Goal: Task Accomplishment & Management: Use online tool/utility

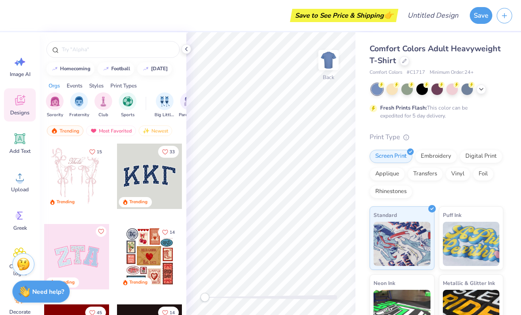
click at [483, 88] on icon at bounding box center [480, 89] width 7 height 7
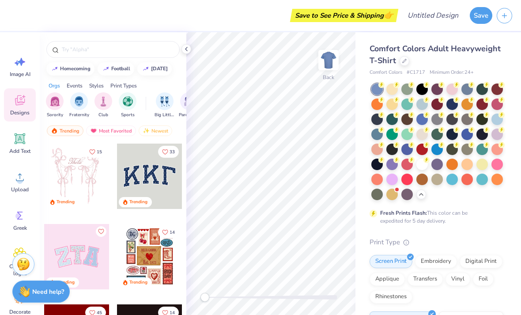
click at [424, 165] on div at bounding box center [421, 163] width 11 height 11
click at [480, 165] on div at bounding box center [481, 163] width 11 height 11
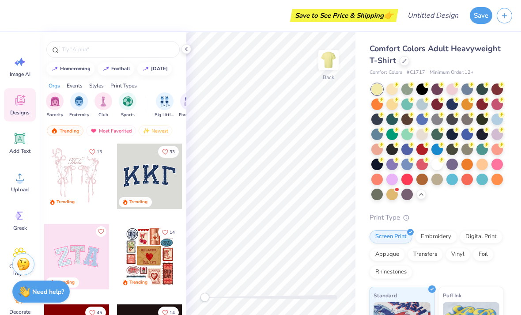
click at [397, 91] on div at bounding box center [391, 88] width 11 height 11
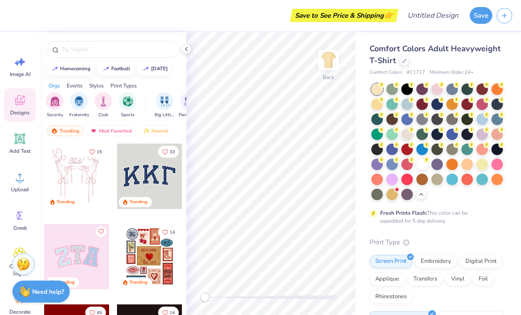
click at [389, 195] on div at bounding box center [391, 193] width 11 height 11
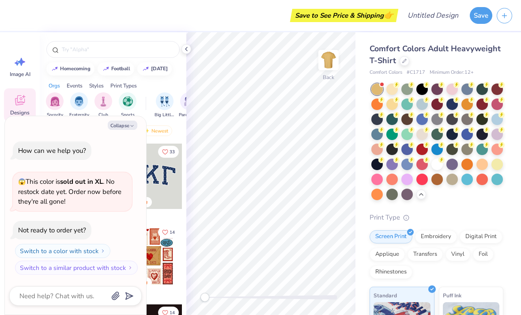
click at [408, 195] on div at bounding box center [406, 193] width 11 height 11
click at [425, 131] on div at bounding box center [421, 133] width 11 height 11
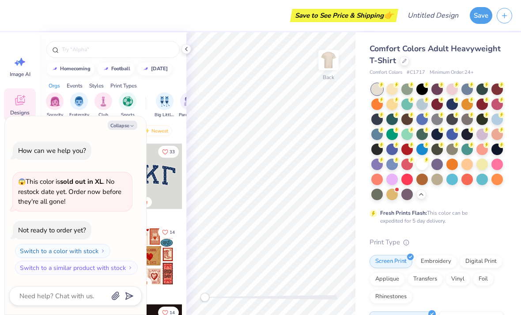
click at [132, 124] on icon "button" at bounding box center [131, 125] width 5 height 5
type textarea "x"
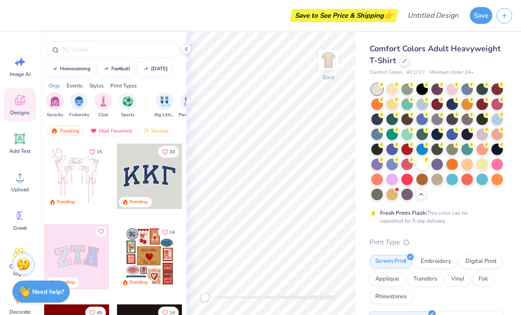
click at [52, 105] on img "filter for Sorority" at bounding box center [55, 101] width 10 height 10
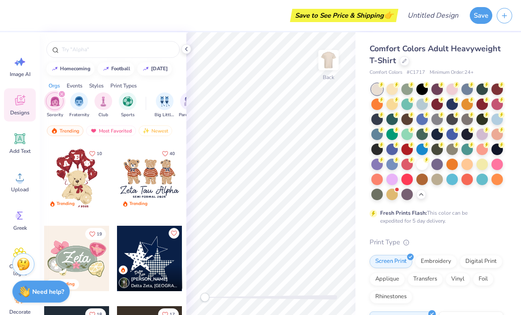
scroll to position [321, 0]
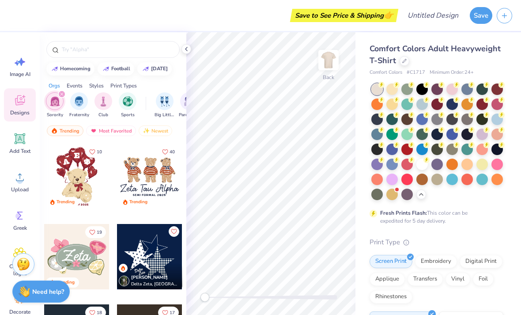
click at [81, 187] on div at bounding box center [76, 175] width 65 height 65
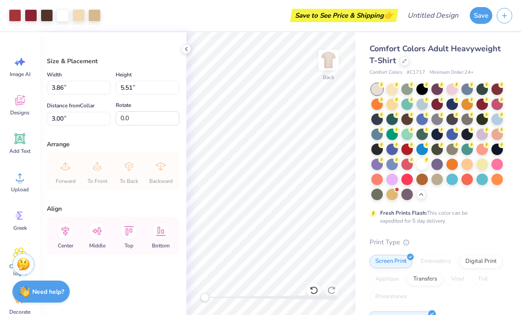
type input "8.49"
type input "12.12"
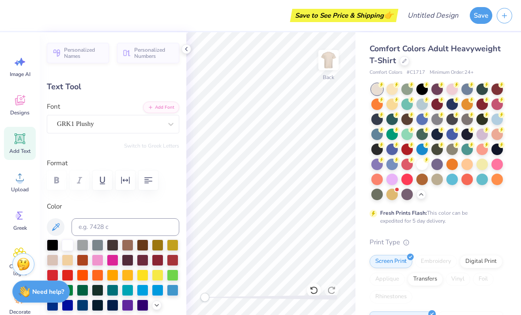
scroll to position [0, 0]
type textarea "A"
type input "0.0"
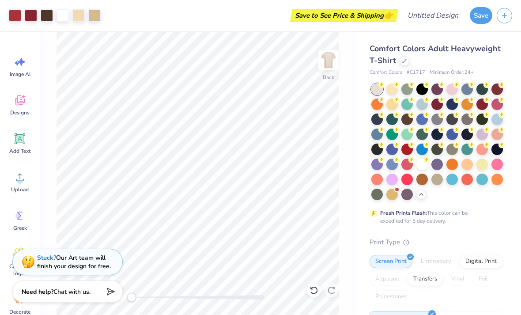
click at [354, 209] on div "Back" at bounding box center [197, 173] width 315 height 282
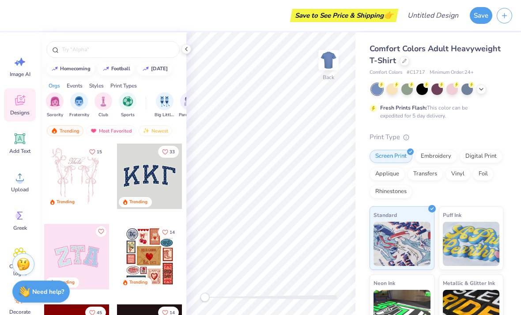
click at [479, 96] on div "Fresh Prints Flash: This color can be expedited for 5 day delivery." at bounding box center [436, 101] width 134 height 36
click at [480, 91] on icon at bounding box center [480, 89] width 7 height 7
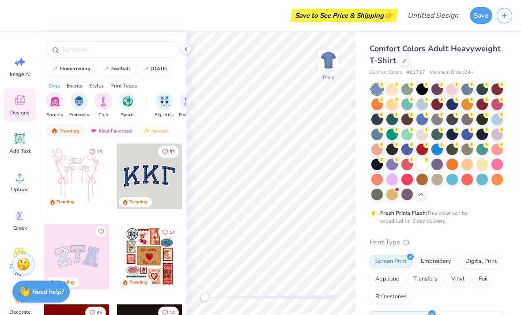
click at [452, 89] on div at bounding box center [451, 88] width 11 height 11
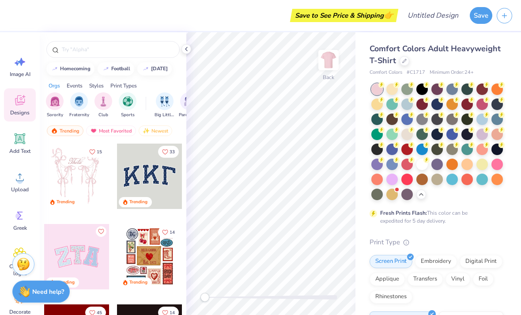
click at [407, 134] on div at bounding box center [406, 133] width 11 height 11
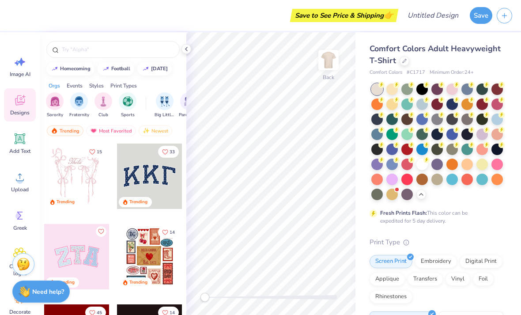
click at [478, 133] on div at bounding box center [481, 133] width 11 height 11
click at [424, 137] on div at bounding box center [421, 133] width 11 height 11
click at [54, 103] on img "filter for Sorority" at bounding box center [55, 101] width 10 height 10
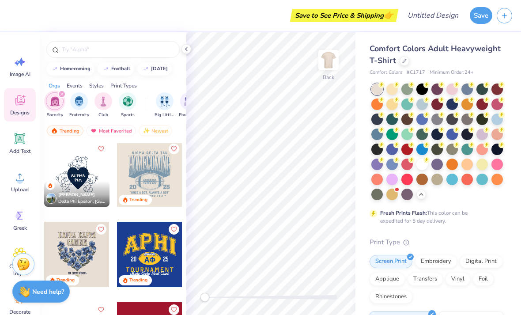
scroll to position [1045, 0]
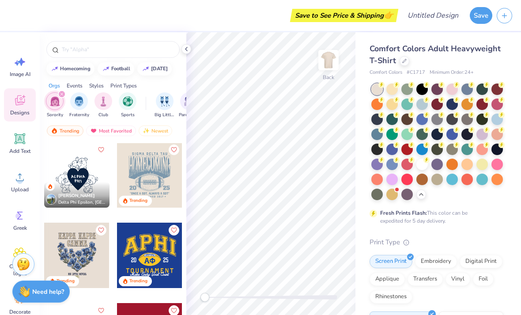
click at [81, 189] on div "Brianna Mateus Delta Phi Epsilon, State University of New York at Buffalo" at bounding box center [76, 195] width 65 height 26
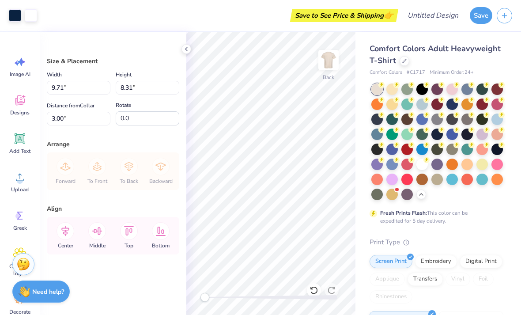
type input "10.66"
type input "9.12"
click at [456, 63] on div "Comfort Colors Adult Heavyweight T-Shirt" at bounding box center [436, 55] width 134 height 24
click at [330, 58] on img at bounding box center [328, 60] width 18 height 18
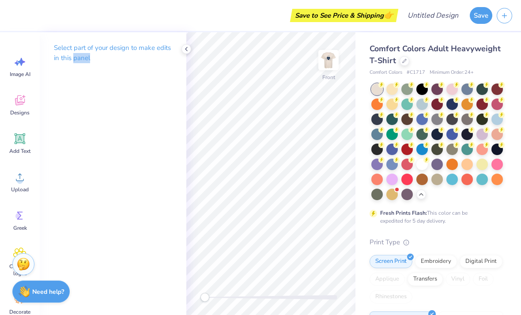
click at [484, 202] on div "Fresh Prints Flash: This color can be expedited for 5 day delivery." at bounding box center [436, 153] width 134 height 141
click at [152, 50] on p "Select part of your design to make edits in this panel" at bounding box center [113, 53] width 118 height 20
click at [326, 60] on img at bounding box center [328, 60] width 18 height 18
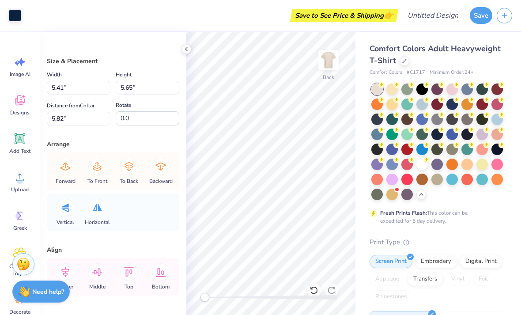
click at [310, 291] on icon at bounding box center [313, 289] width 9 height 9
type input "5.56"
click at [313, 288] on icon at bounding box center [313, 289] width 9 height 9
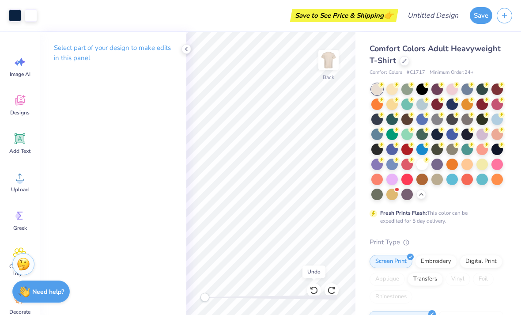
click at [314, 286] on icon at bounding box center [313, 289] width 9 height 9
click at [318, 271] on div "Undo" at bounding box center [313, 271] width 23 height 12
click at [317, 287] on icon at bounding box center [313, 289] width 9 height 9
click at [313, 291] on icon at bounding box center [313, 289] width 9 height 9
click at [313, 289] on icon at bounding box center [313, 289] width 9 height 9
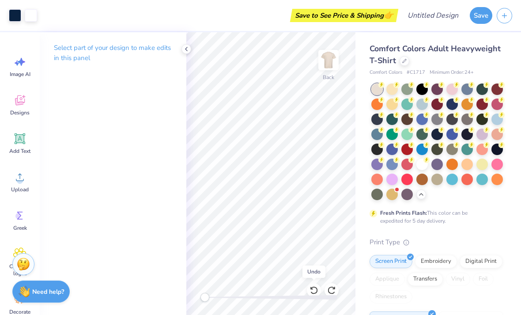
click at [313, 289] on icon at bounding box center [313, 289] width 9 height 9
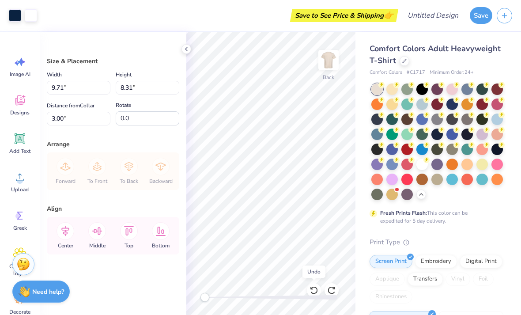
click at [313, 276] on div "Undo" at bounding box center [313, 271] width 23 height 12
click at [23, 99] on icon at bounding box center [19, 100] width 13 height 13
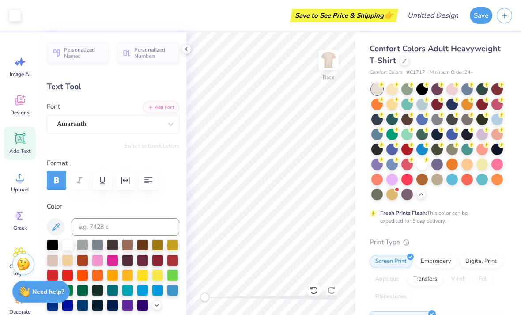
type input "0.48"
type input "0.55"
type input "0.40"
type input "0.69"
type input "6.84"
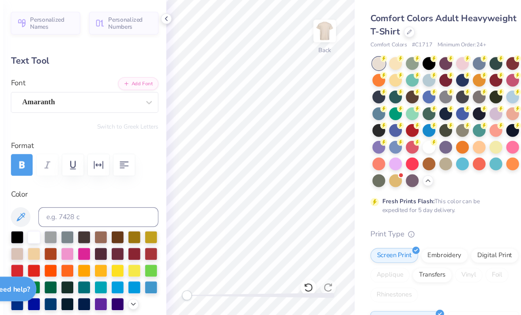
type input "0.0"
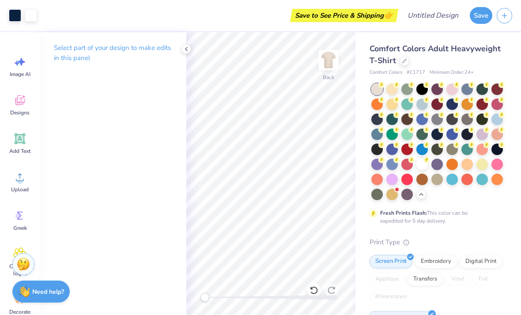
click at [313, 285] on div at bounding box center [314, 290] width 14 height 14
click at [307, 289] on div at bounding box center [314, 290] width 14 height 14
click at [310, 292] on icon at bounding box center [313, 289] width 9 height 9
click at [318, 285] on div at bounding box center [314, 290] width 14 height 14
click at [310, 288] on icon at bounding box center [313, 289] width 9 height 9
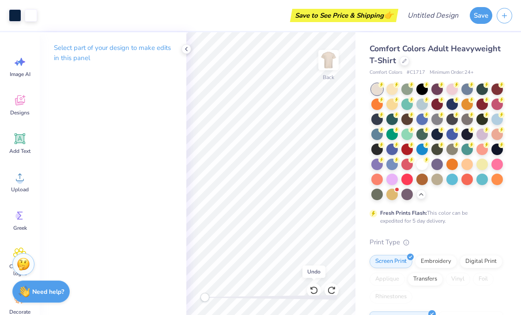
click at [309, 288] on icon at bounding box center [313, 289] width 9 height 9
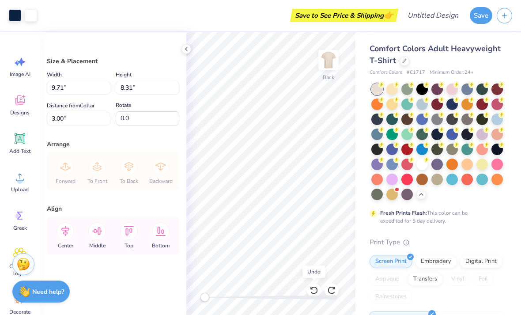
click at [317, 290] on icon at bounding box center [313, 290] width 7 height 8
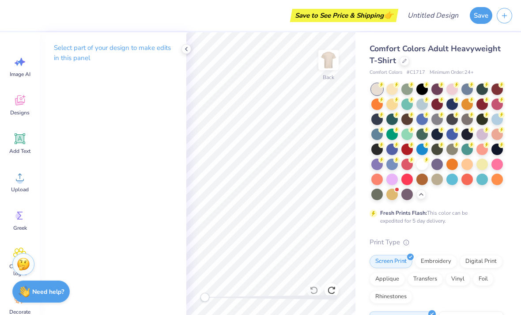
click at [332, 292] on icon at bounding box center [331, 289] width 9 height 9
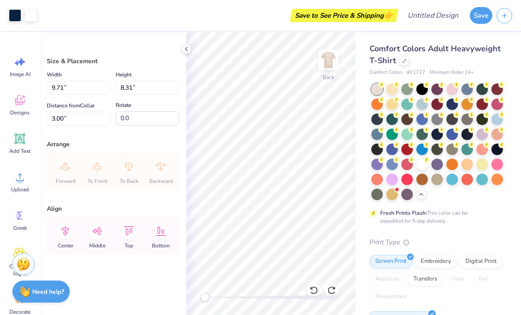
click at [316, 288] on icon at bounding box center [313, 290] width 7 height 8
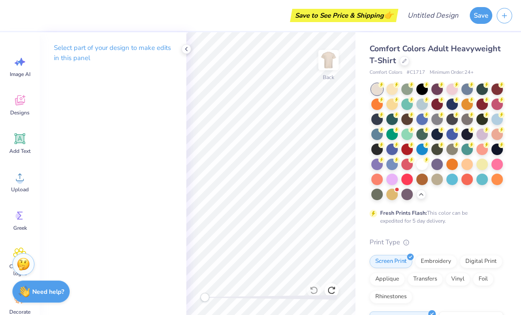
click at [22, 103] on icon at bounding box center [19, 101] width 8 height 7
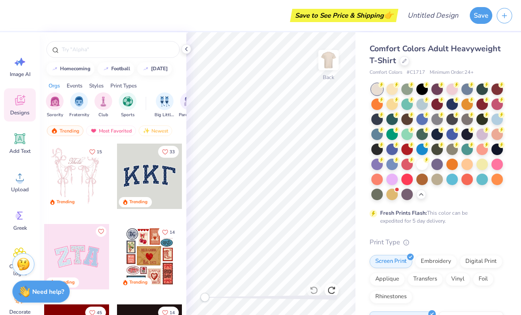
click at [58, 102] on img "filter for Sorority" at bounding box center [55, 101] width 10 height 10
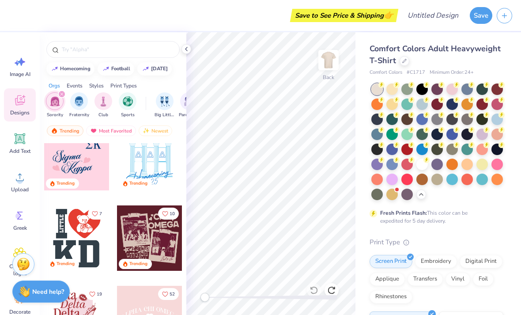
scroll to position [3719, 0]
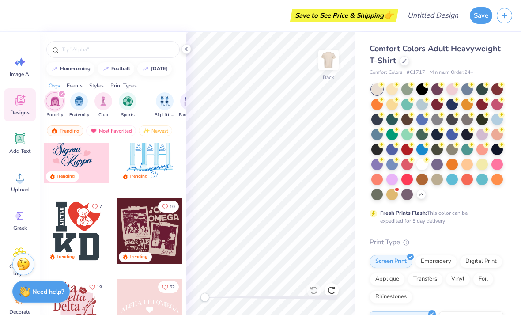
click at [332, 64] on img at bounding box center [328, 60] width 18 height 18
click at [81, 237] on div at bounding box center [76, 230] width 65 height 65
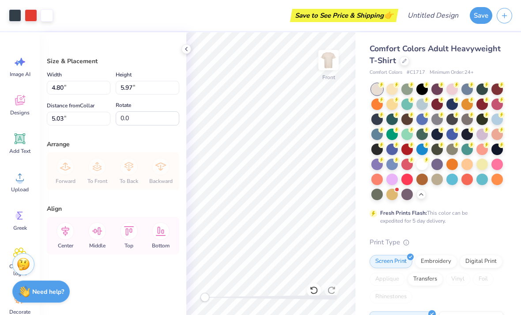
type input "8.80"
type input "9.95"
type input "12.38"
type input "4.16"
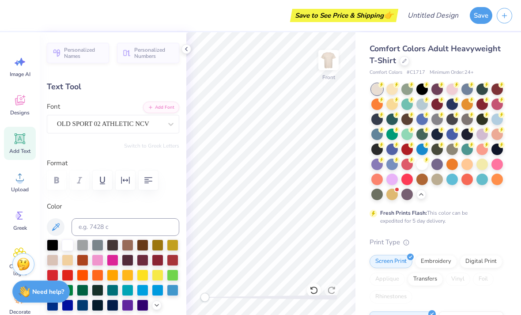
scroll to position [0, 0]
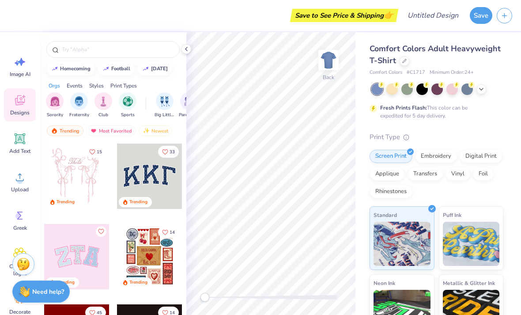
click at [478, 94] on div at bounding box center [437, 88] width 132 height 11
click at [480, 88] on polyline at bounding box center [481, 89] width 4 height 2
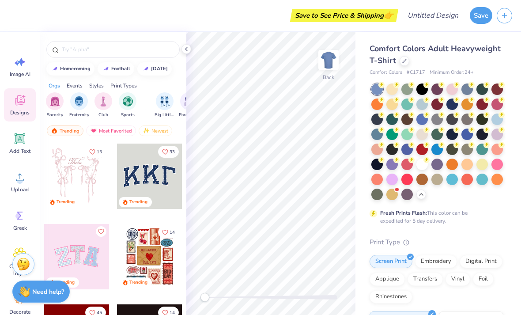
click at [498, 135] on div at bounding box center [496, 133] width 11 height 11
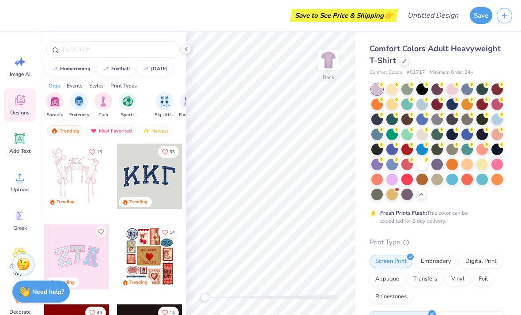
click at [51, 105] on img "filter for Sorority" at bounding box center [55, 101] width 10 height 10
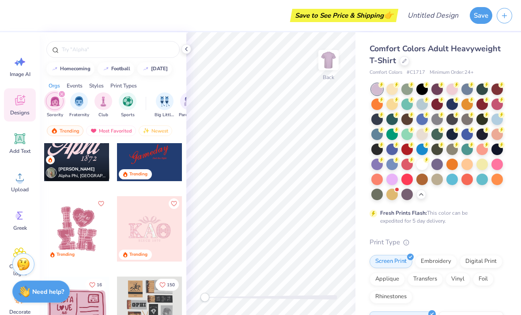
scroll to position [2197, 0]
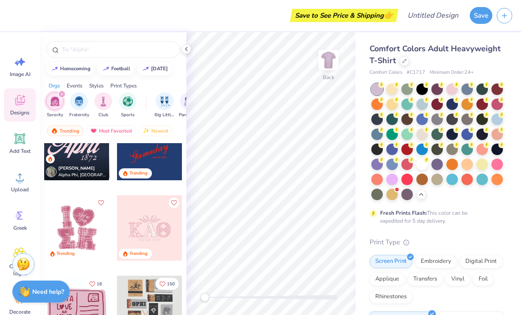
click at [164, 237] on div at bounding box center [149, 227] width 65 height 65
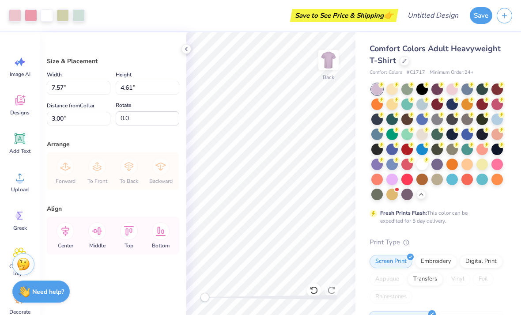
type input "5.33"
type input "3.24"
click at [423, 165] on div at bounding box center [421, 163] width 11 height 11
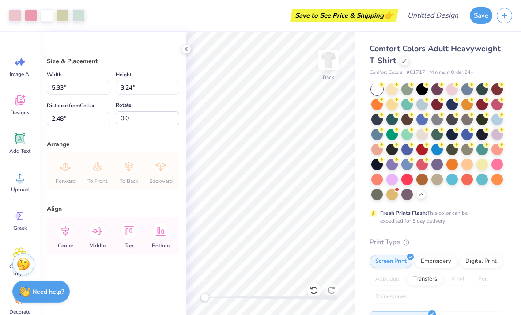
type input "2.48"
click at [502, 163] on div at bounding box center [496, 163] width 11 height 11
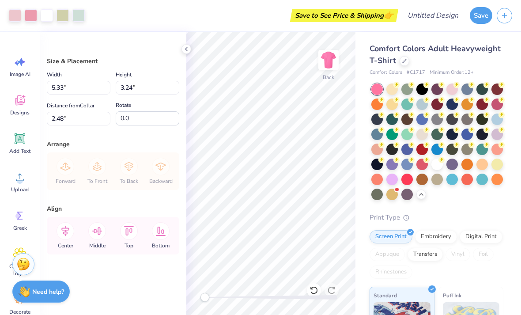
click at [454, 90] on div at bounding box center [451, 88] width 11 height 11
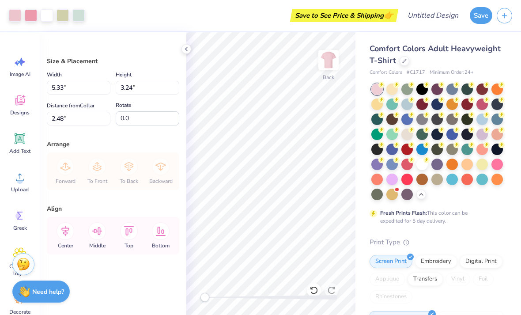
click at [76, 12] on div at bounding box center [78, 15] width 12 height 12
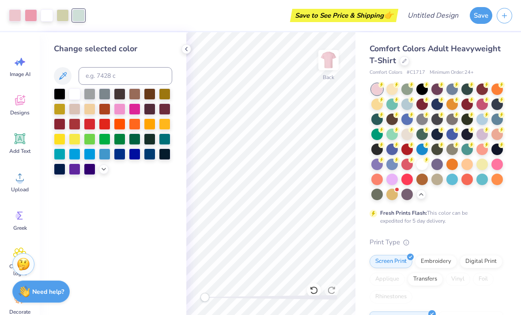
click at [120, 143] on div at bounding box center [119, 138] width 11 height 11
click at [127, 189] on div "Change selected color" at bounding box center [113, 173] width 146 height 282
click at [437, 137] on div at bounding box center [436, 133] width 11 height 11
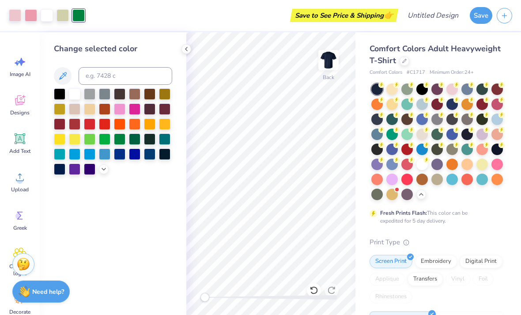
click at [482, 123] on div at bounding box center [481, 118] width 11 height 11
click at [390, 90] on div at bounding box center [391, 88] width 11 height 11
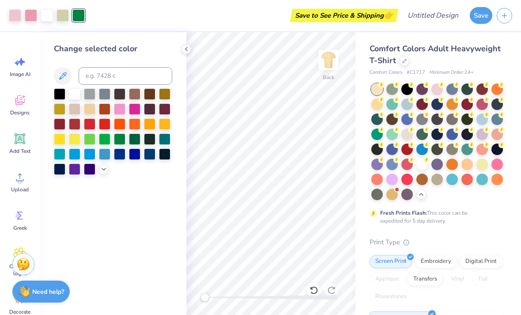
click at [424, 163] on div at bounding box center [421, 163] width 11 height 11
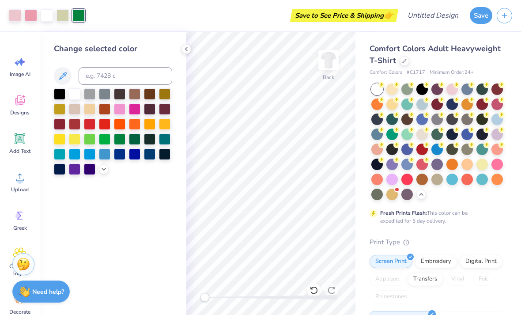
click at [408, 180] on div at bounding box center [406, 178] width 11 height 11
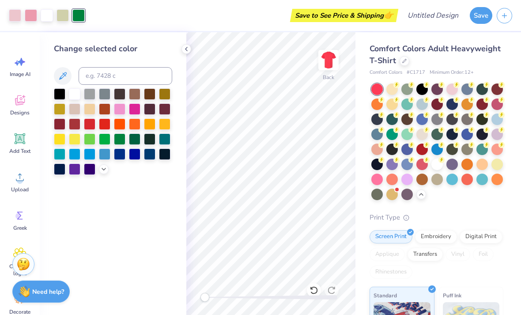
click at [424, 166] on div at bounding box center [421, 163] width 11 height 11
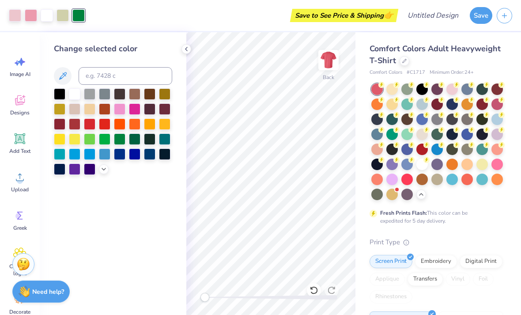
click at [434, 165] on div at bounding box center [436, 163] width 11 height 11
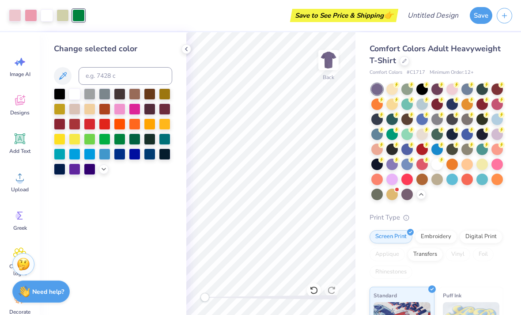
click at [421, 167] on div at bounding box center [421, 163] width 11 height 11
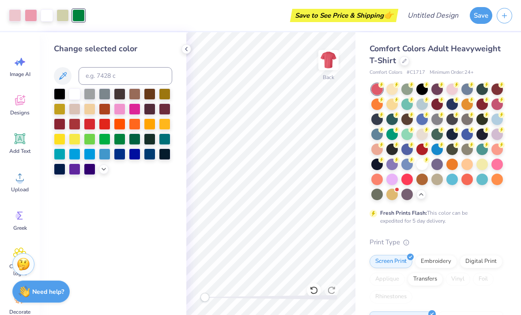
click at [424, 164] on div at bounding box center [421, 163] width 11 height 11
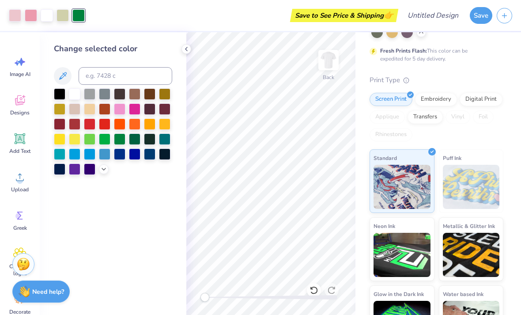
scroll to position [163, 0]
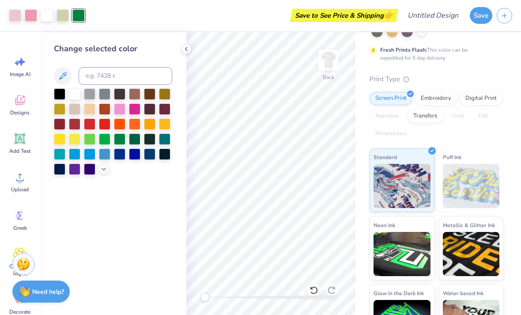
click at [481, 182] on img at bounding box center [470, 186] width 57 height 44
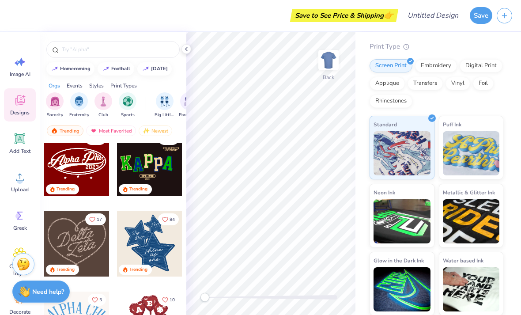
scroll to position [154, 0]
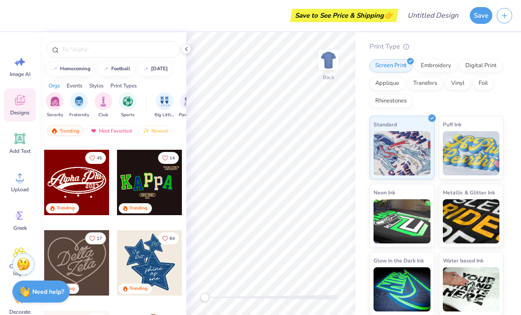
click at [458, 157] on img at bounding box center [470, 153] width 57 height 44
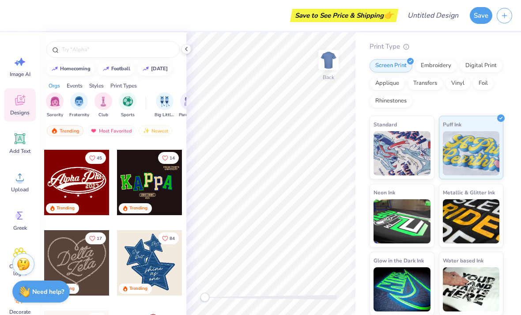
click at [59, 102] on img "filter for Sorority" at bounding box center [55, 101] width 10 height 10
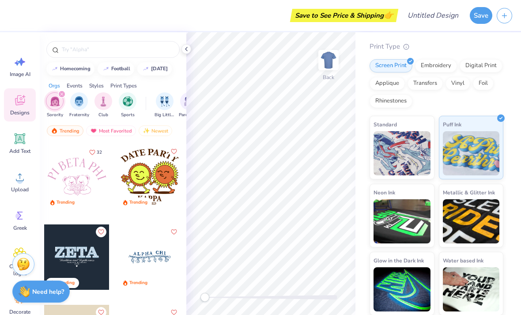
scroll to position [4174, 0]
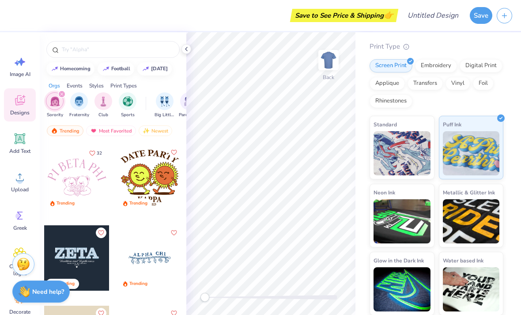
click at [83, 187] on div at bounding box center [76, 177] width 65 height 65
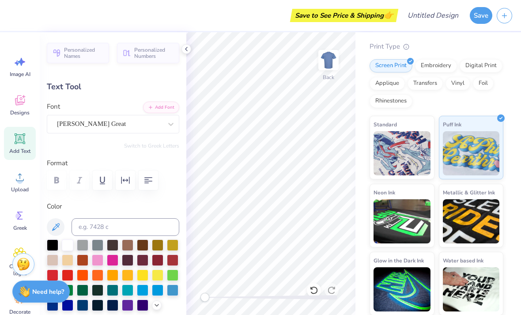
scroll to position [0, 0]
type textarea "D"
type input "7.76"
type input "2.31"
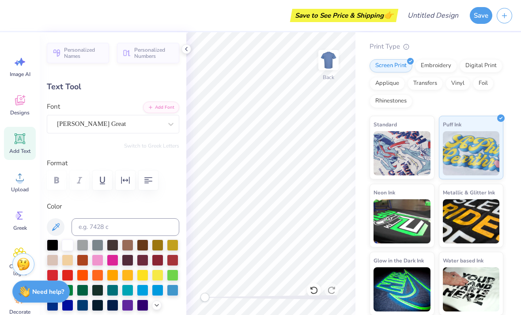
type input "3.00"
type textarea "PHI SIGMA RHO"
type input "9.20"
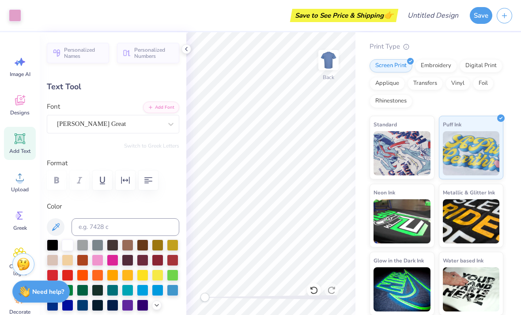
type input "2.65"
type input "2.83"
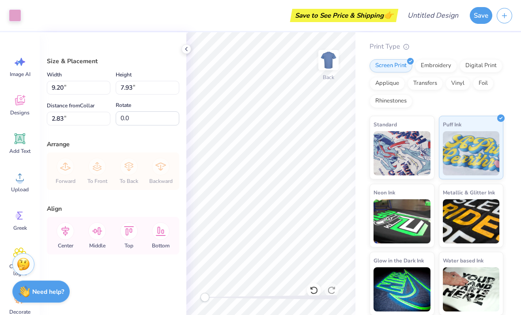
type input "10.81"
type input "9.32"
click at [441, 67] on div "Embroidery" at bounding box center [436, 65] width 42 height 13
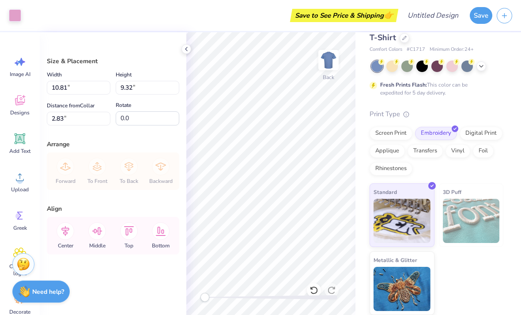
scroll to position [22, 0]
click at [486, 207] on img at bounding box center [470, 221] width 57 height 44
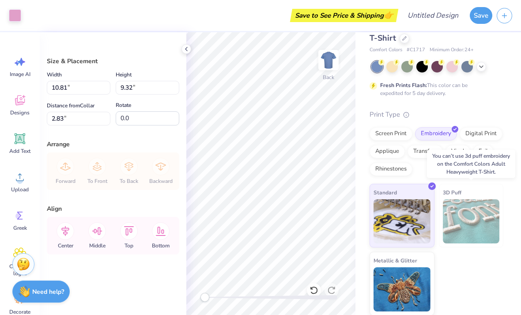
click at [467, 221] on img at bounding box center [470, 221] width 57 height 44
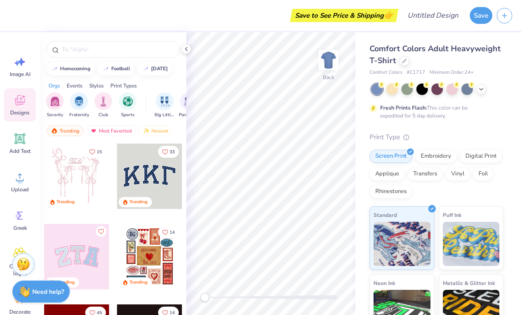
click at [440, 159] on div "Embroidery" at bounding box center [436, 156] width 42 height 13
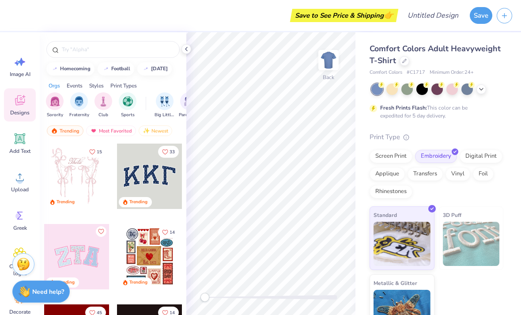
click at [402, 191] on div "Rhinestones" at bounding box center [390, 191] width 43 height 13
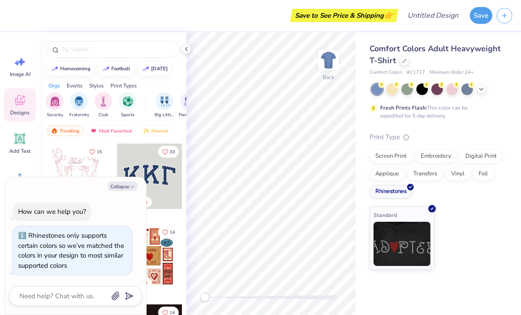
click at [430, 156] on div "Embroidery" at bounding box center [436, 156] width 42 height 13
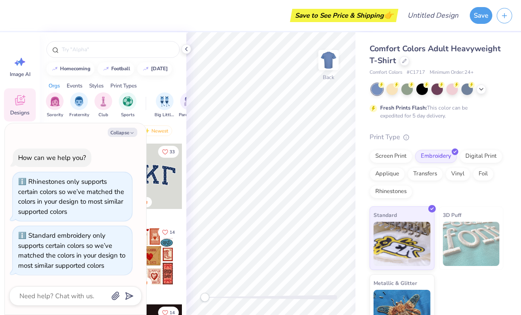
scroll to position [21, 0]
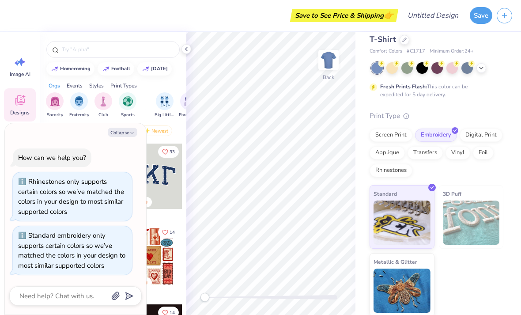
click at [458, 202] on img at bounding box center [470, 222] width 57 height 44
click at [462, 210] on img at bounding box center [470, 222] width 57 height 44
click at [420, 268] on img at bounding box center [401, 290] width 57 height 44
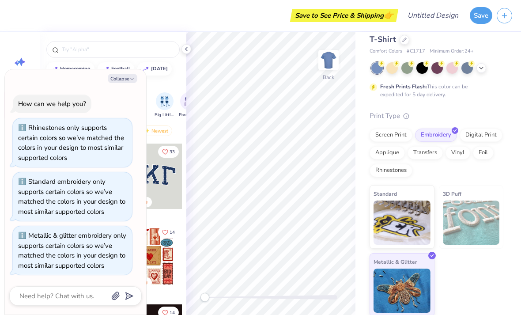
click at [128, 74] on button "Collapse" at bounding box center [123, 78] width 30 height 9
type textarea "x"
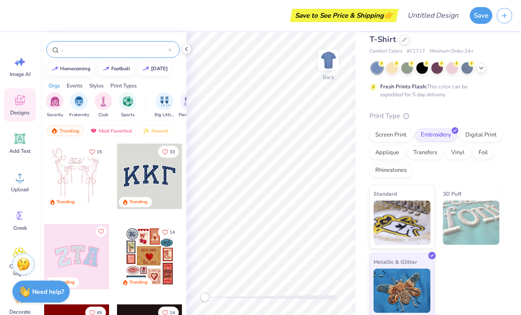
type input "."
click at [58, 105] on img "filter for Sorority" at bounding box center [55, 101] width 10 height 10
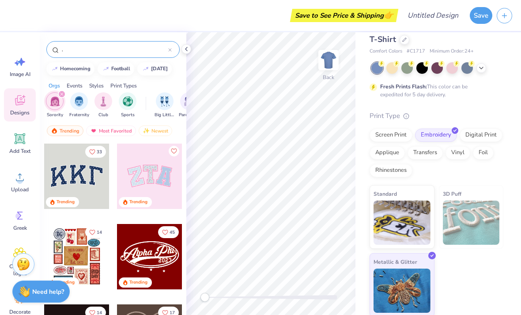
click at [396, 152] on div "Applique" at bounding box center [386, 152] width 35 height 13
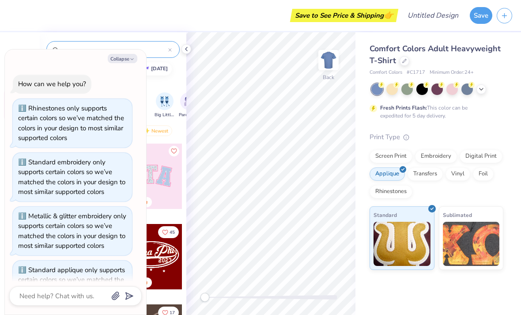
scroll to position [40, 0]
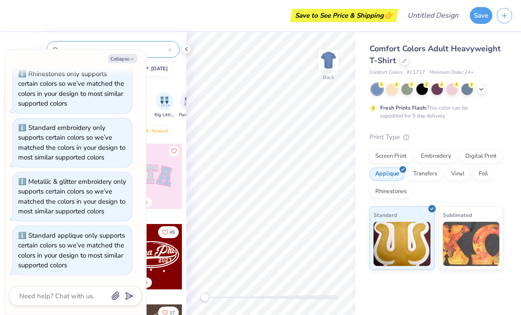
click at [427, 174] on div "Transfers" at bounding box center [424, 173] width 35 height 13
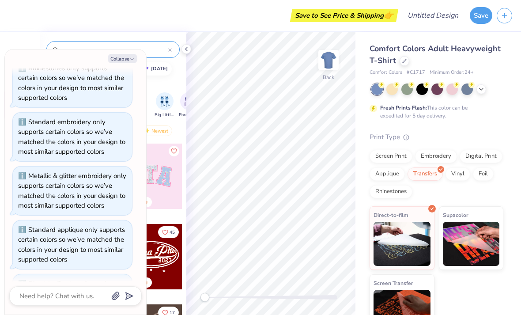
scroll to position [93, 0]
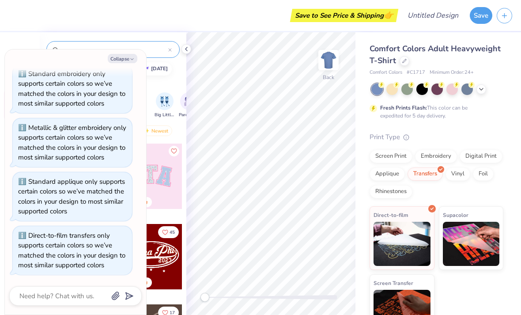
click at [480, 176] on div "Foil" at bounding box center [482, 173] width 21 height 13
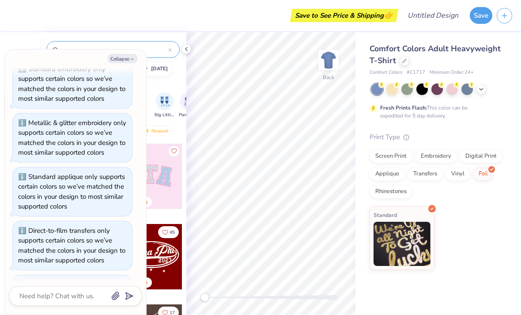
scroll to position [146, 0]
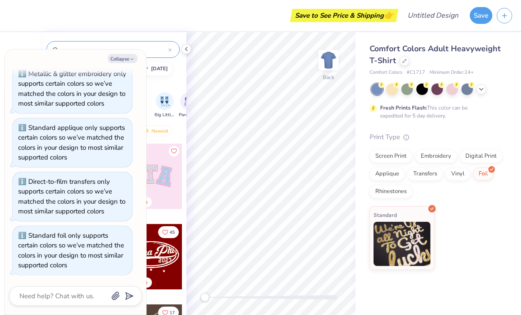
click at [397, 156] on div "Screen Print" at bounding box center [390, 156] width 43 height 13
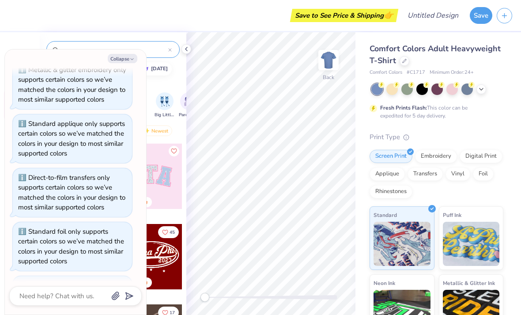
scroll to position [199, 0]
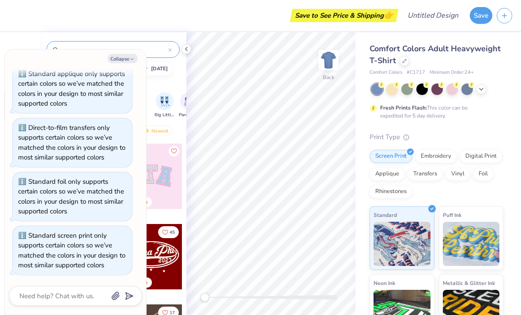
click at [467, 228] on img at bounding box center [470, 243] width 57 height 44
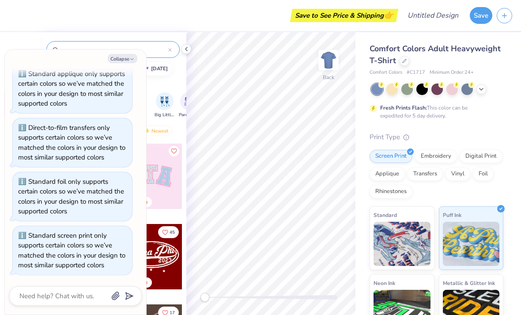
click at [131, 60] on icon "button" at bounding box center [131, 58] width 5 height 5
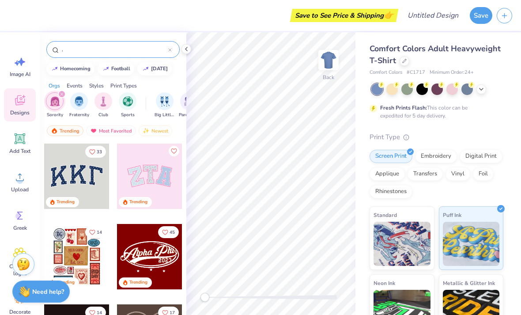
type textarea "x"
click at [59, 105] on img "filter for Sorority" at bounding box center [55, 101] width 10 height 10
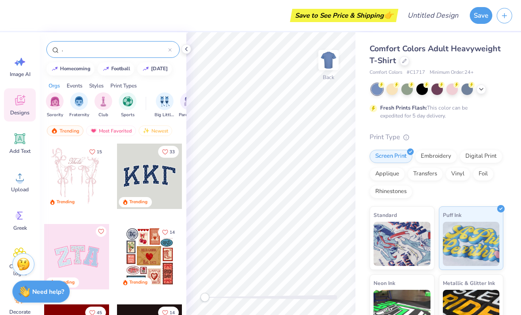
click at [57, 105] on img "filter for Sorority" at bounding box center [55, 101] width 10 height 10
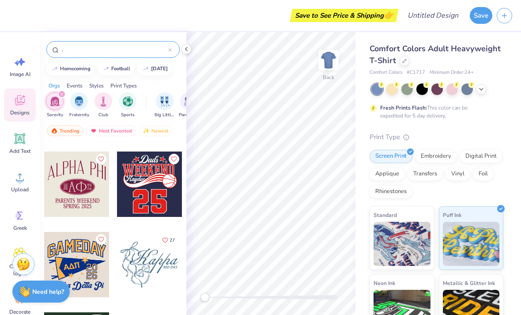
scroll to position [8182, 0]
click at [323, 67] on img at bounding box center [328, 60] width 18 height 18
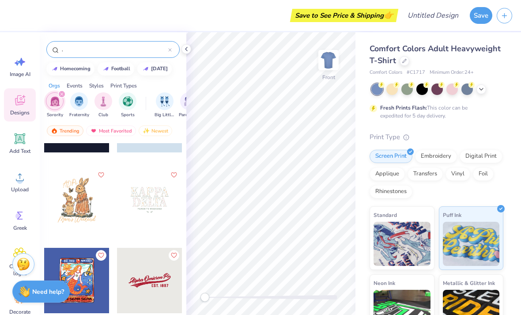
scroll to position [9926, 0]
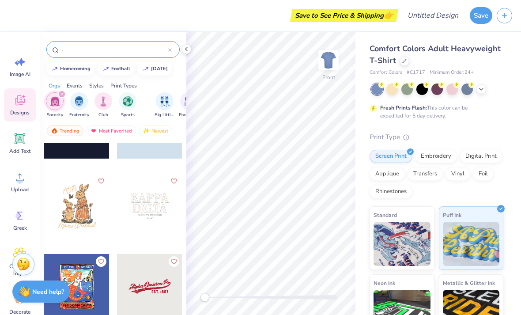
click at [161, 223] on div at bounding box center [149, 205] width 65 height 65
click at [330, 64] on img at bounding box center [328, 60] width 18 height 18
click at [161, 207] on div at bounding box center [149, 205] width 65 height 65
click at [402, 249] on img at bounding box center [401, 243] width 57 height 44
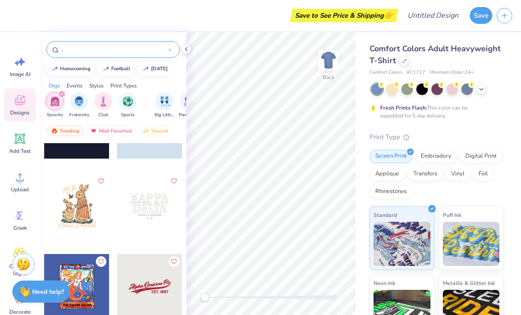
click at [150, 214] on div at bounding box center [149, 205] width 65 height 65
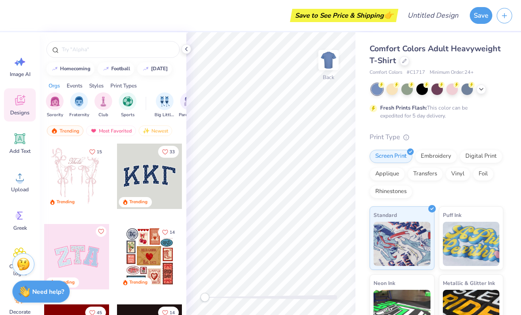
click at [403, 59] on icon at bounding box center [404, 61] width 4 height 4
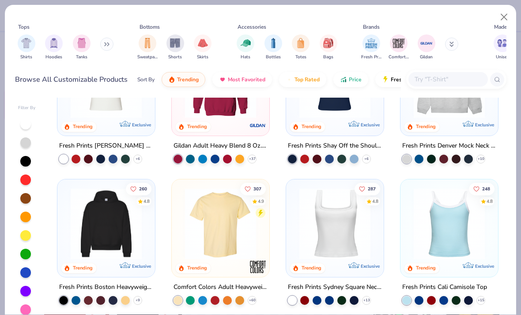
scroll to position [65, 0]
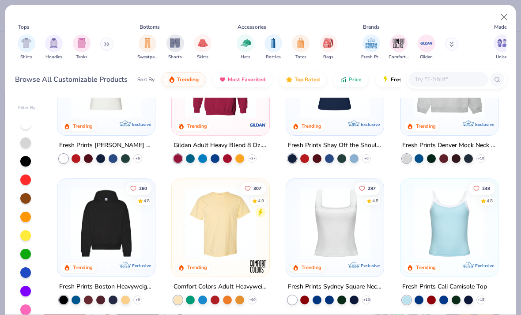
click at [237, 222] on img at bounding box center [220, 222] width 80 height 71
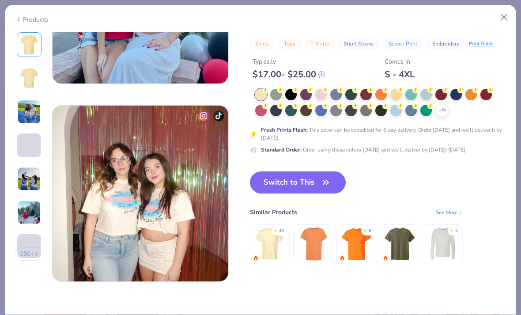
scroll to position [1092, 0]
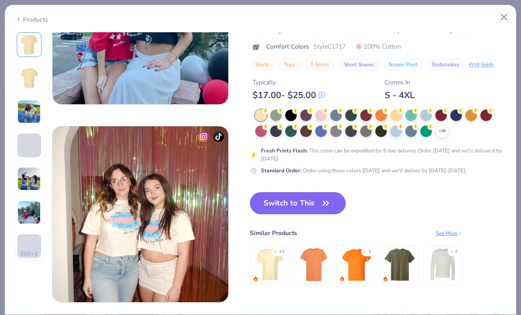
click at [319, 204] on button "Switch to This" at bounding box center [298, 203] width 96 height 22
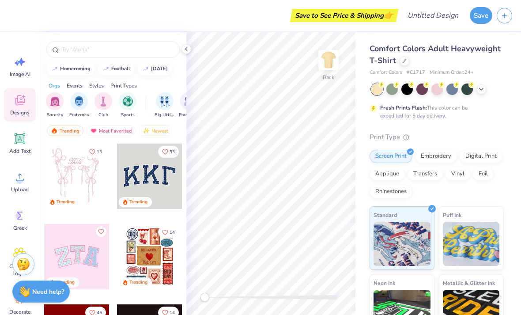
click at [127, 88] on div "Print Types" at bounding box center [123, 86] width 26 height 8
click at [137, 54] on input "text" at bounding box center [117, 49] width 113 height 9
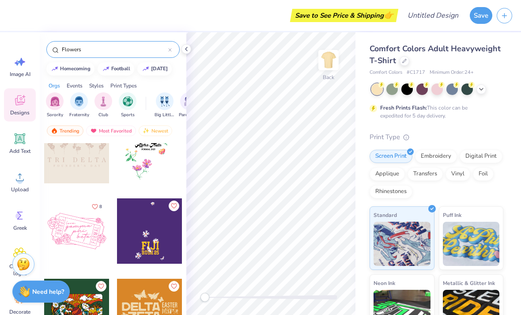
scroll to position [3391, 0]
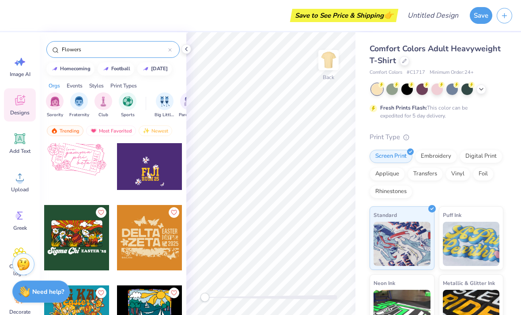
type input "Flowers /"
